Goal: Complete application form

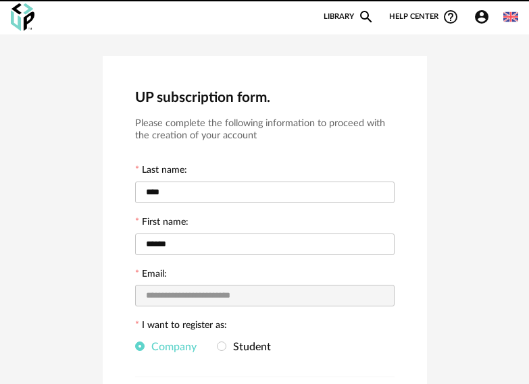
scroll to position [189, 0]
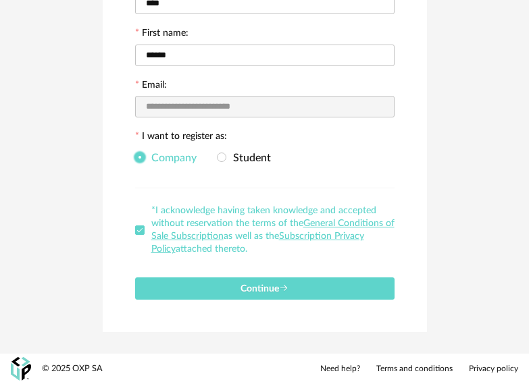
click at [141, 157] on span at bounding box center [139, 157] width 9 height 9
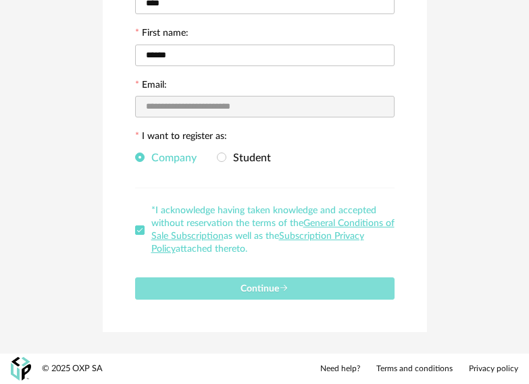
click at [263, 292] on span "Continue" at bounding box center [264, 288] width 48 height 9
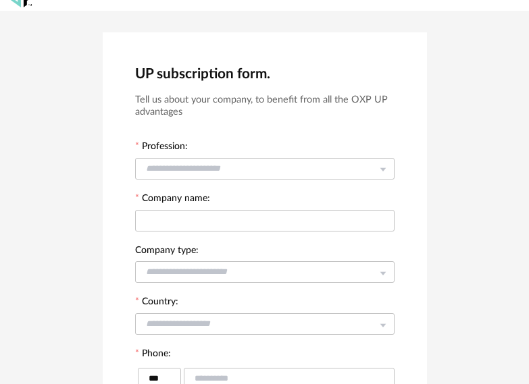
scroll to position [0, 0]
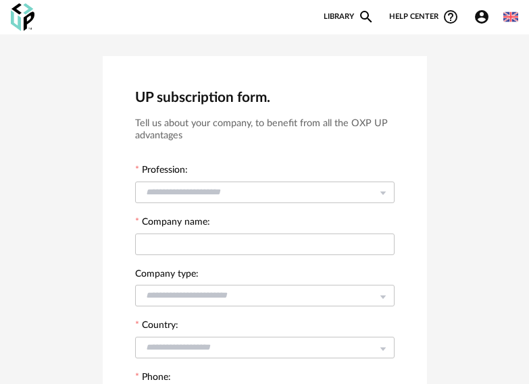
click at [512, 17] on img at bounding box center [510, 16] width 15 height 15
click at [511, 18] on img at bounding box center [510, 16] width 15 height 15
drag, startPoint x: 509, startPoint y: 22, endPoint x: 514, endPoint y: 14, distance: 9.2
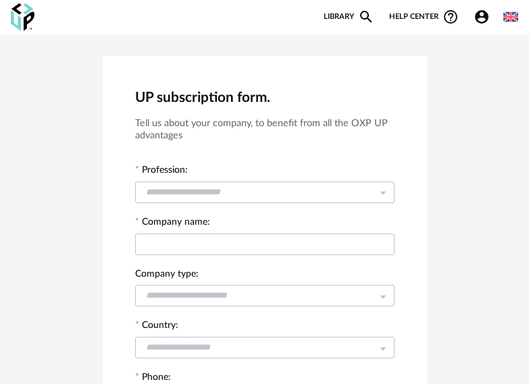
click at [514, 14] on img at bounding box center [510, 16] width 15 height 15
click at [511, 17] on img at bounding box center [510, 16] width 15 height 15
